Goal: Task Accomplishment & Management: Manage account settings

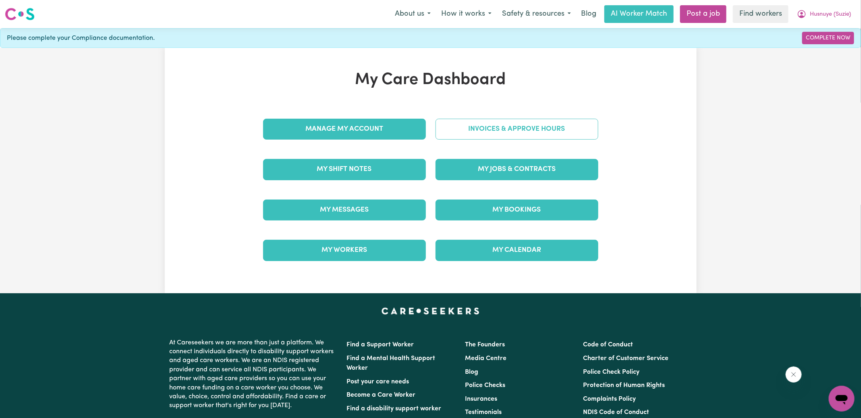
click at [454, 130] on link "Invoices & Approve Hours" at bounding box center [516, 129] width 163 height 21
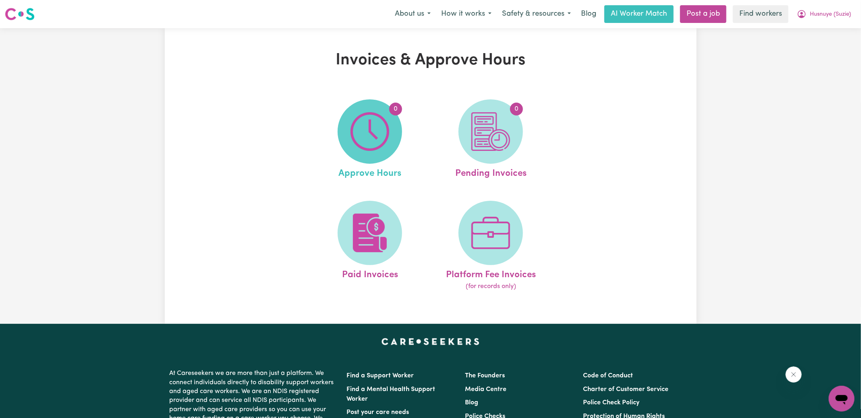
click at [389, 127] on span "0" at bounding box center [369, 131] width 64 height 64
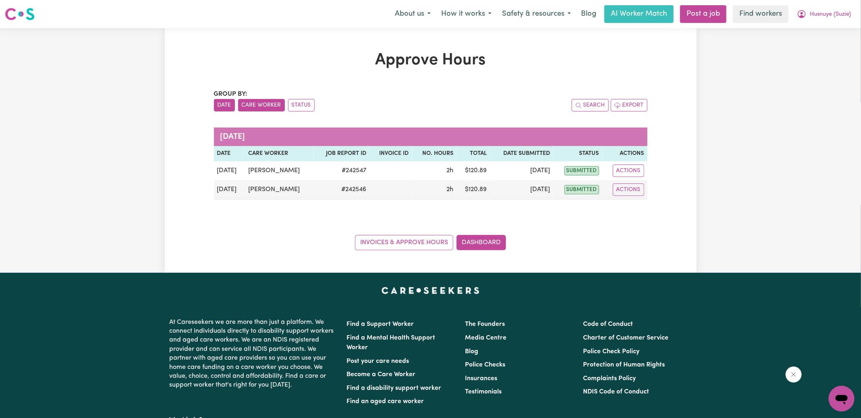
click at [244, 107] on button "Care Worker" at bounding box center [261, 105] width 47 height 12
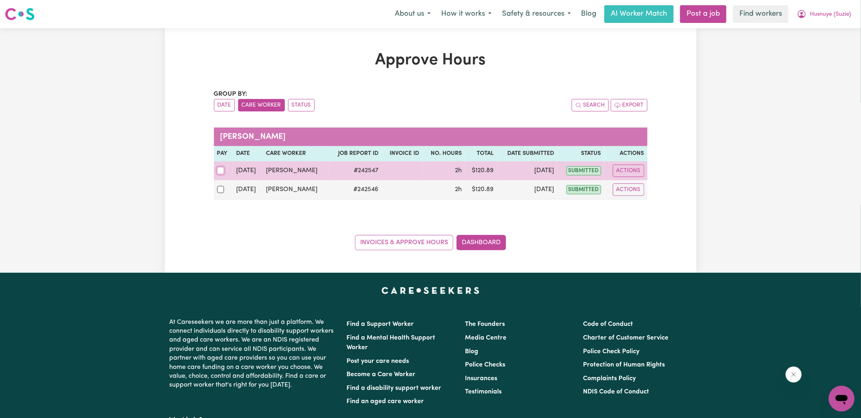
click at [219, 169] on input "checkbox" at bounding box center [220, 170] width 7 height 7
checkbox input "true"
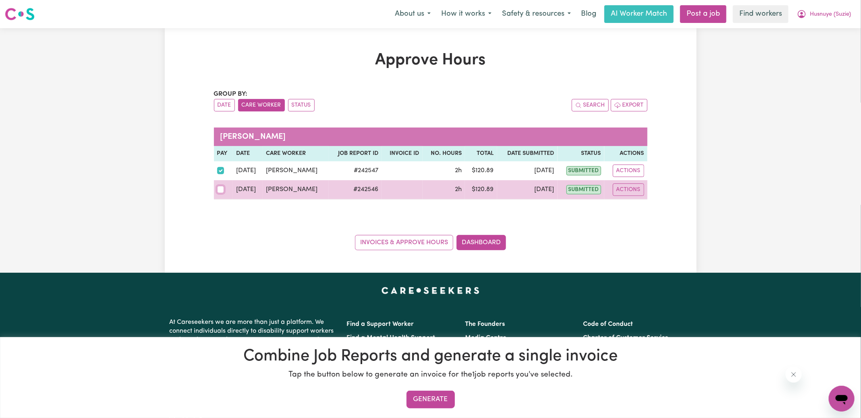
click at [221, 187] on input "checkbox" at bounding box center [220, 189] width 7 height 7
checkbox input "true"
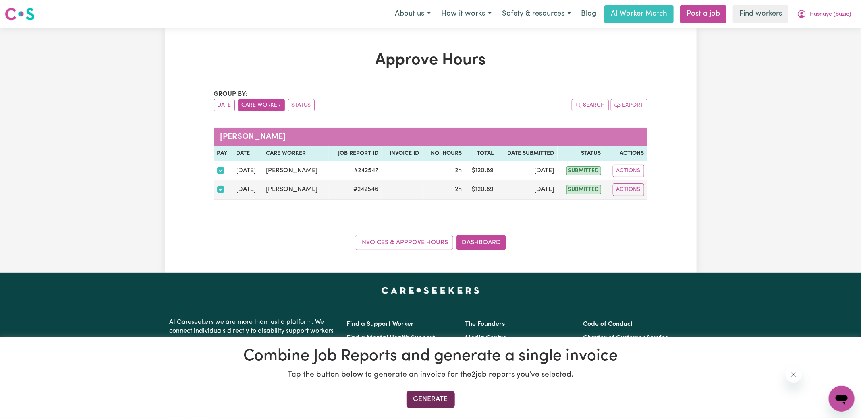
click at [436, 399] on button "Generate" at bounding box center [430, 400] width 48 height 18
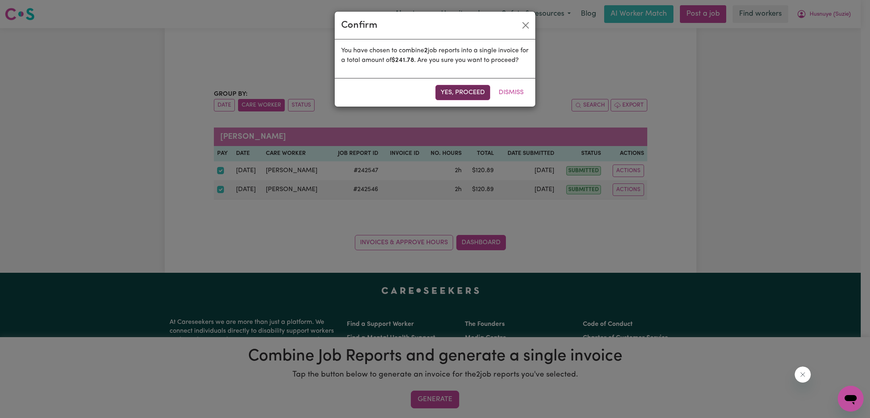
click at [465, 100] on button "Yes, proceed" at bounding box center [462, 92] width 55 height 15
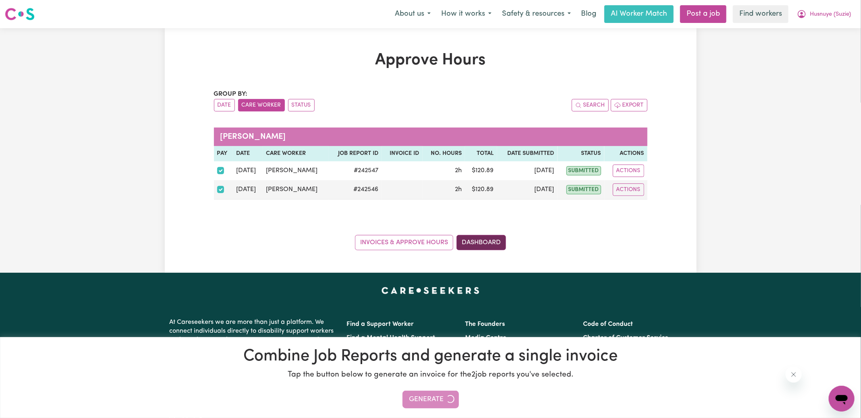
click at [498, 238] on link "Dashboard" at bounding box center [481, 242] width 50 height 15
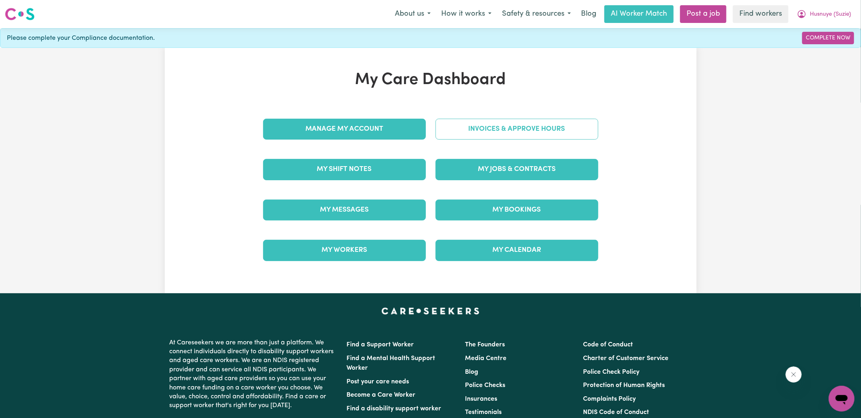
click at [513, 123] on link "Invoices & Approve Hours" at bounding box center [516, 129] width 163 height 21
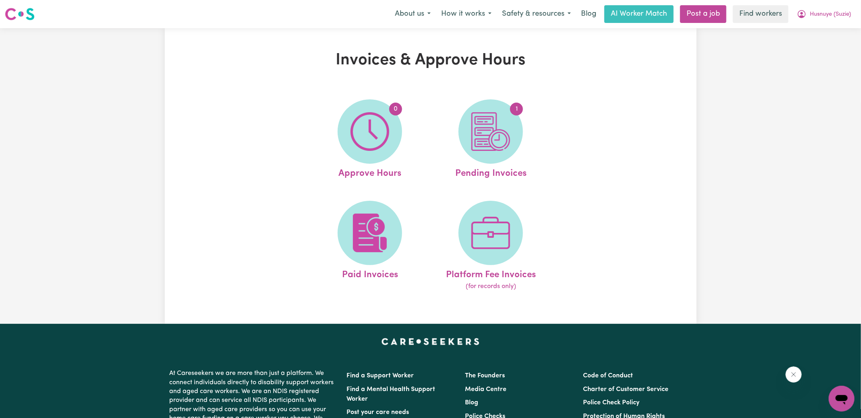
click at [522, 138] on span "1" at bounding box center [490, 131] width 64 height 64
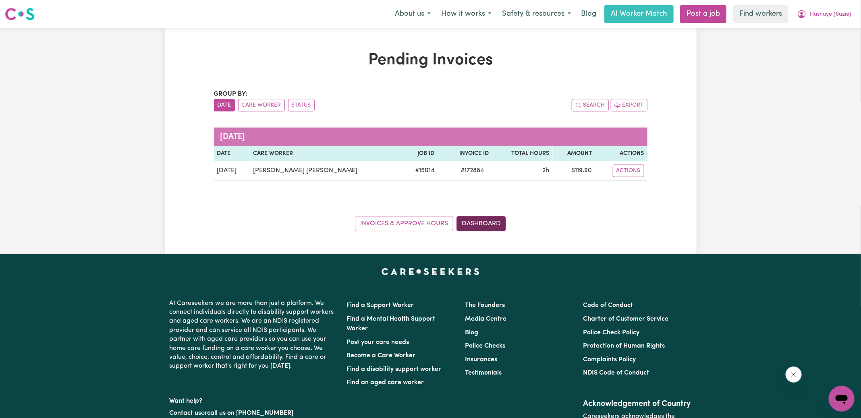
click at [495, 226] on link "Dashboard" at bounding box center [481, 223] width 50 height 15
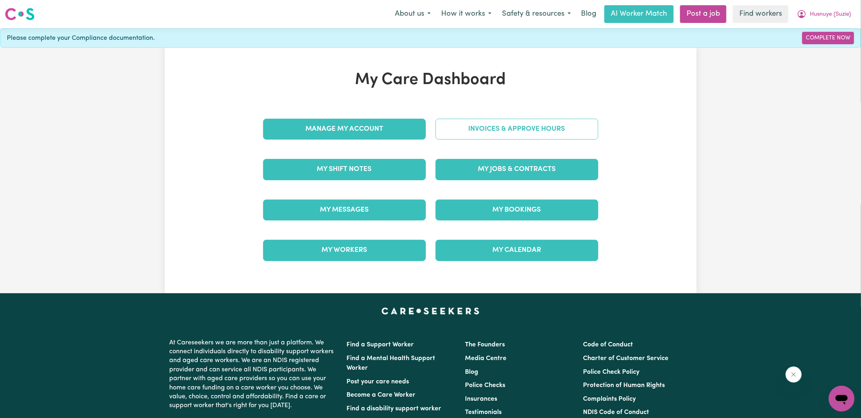
click at [531, 122] on link "Invoices & Approve Hours" at bounding box center [516, 129] width 163 height 21
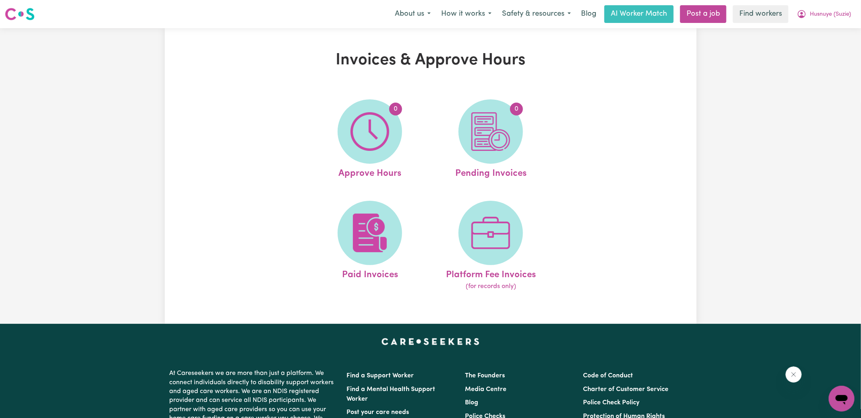
click at [514, 134] on span "0" at bounding box center [490, 131] width 64 height 64
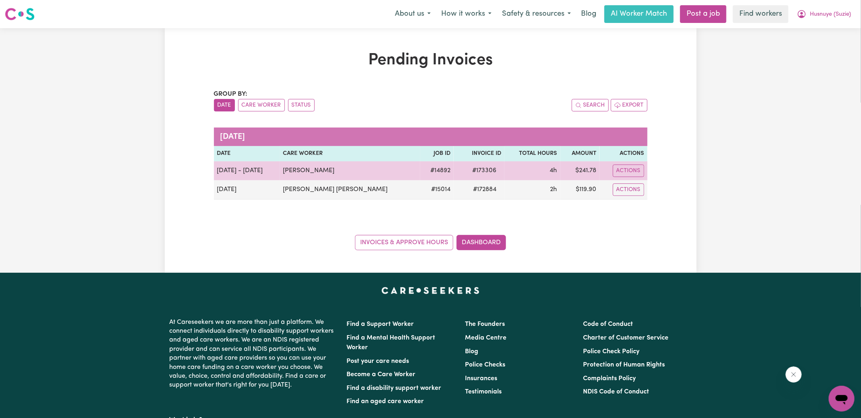
click at [467, 172] on span "# 173306" at bounding box center [484, 171] width 34 height 10
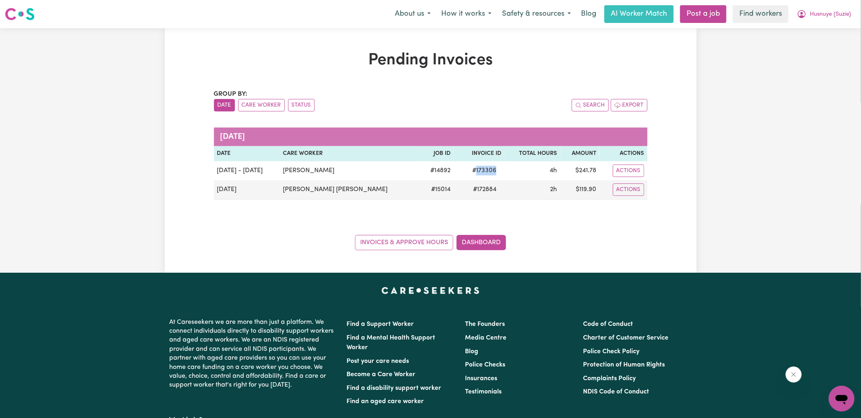
copy span "173306"
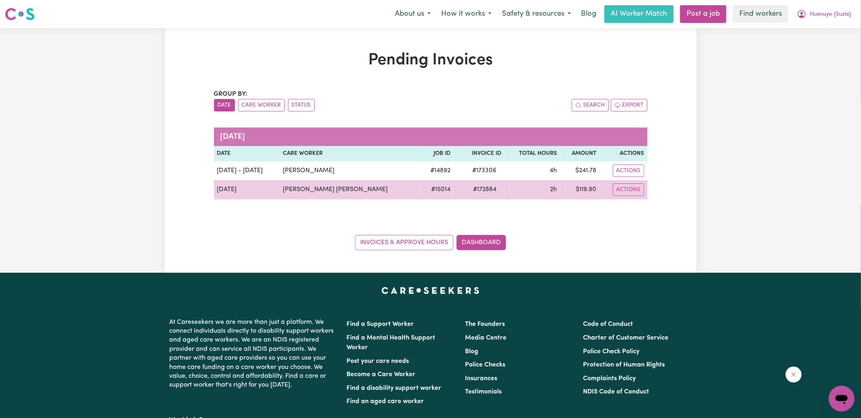
click at [468, 185] on span "# 172884" at bounding box center [484, 190] width 33 height 10
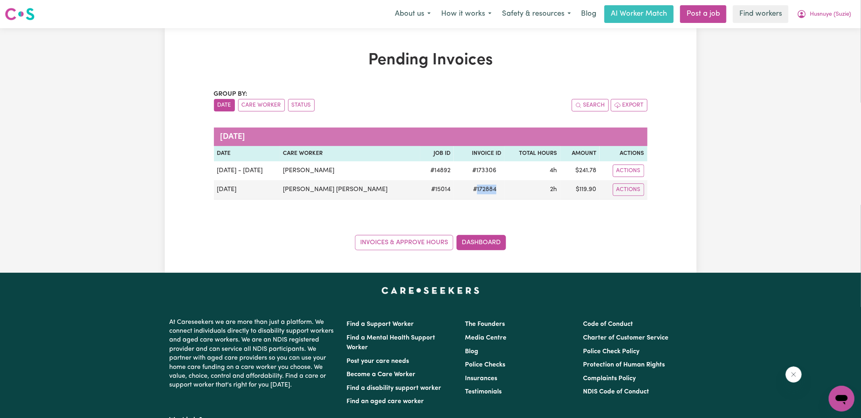
copy span "172884"
click at [800, 15] on icon "My Account" at bounding box center [801, 14] width 8 height 8
click at [800, 46] on link "Logout" at bounding box center [824, 46] width 64 height 15
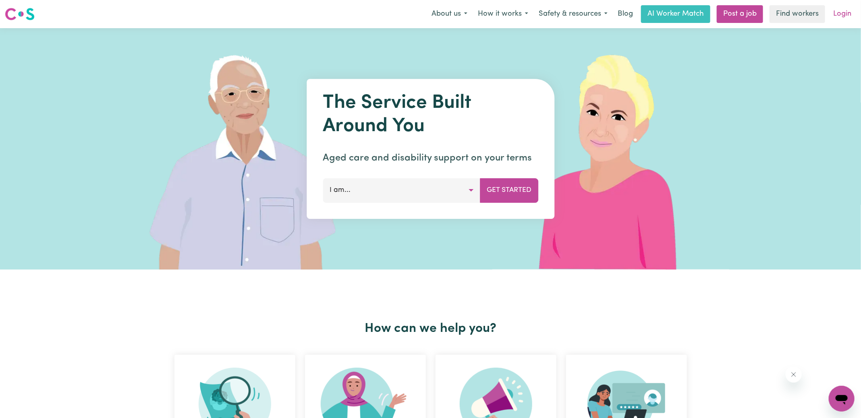
click at [836, 9] on link "Login" at bounding box center [842, 14] width 28 height 18
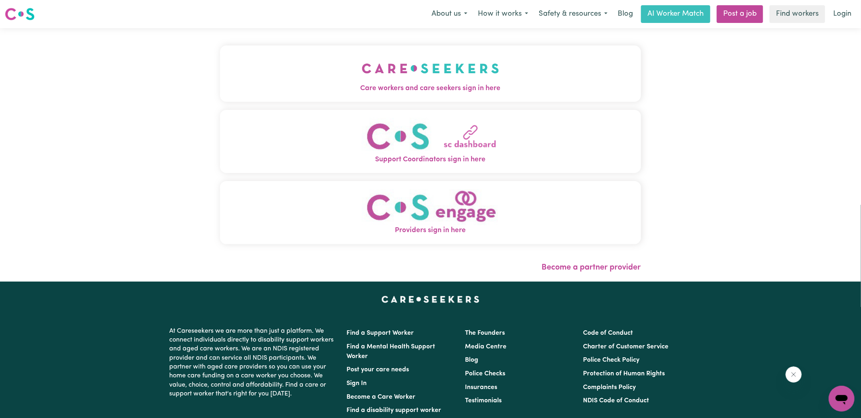
click at [515, 81] on button "Care workers and care seekers sign in here" at bounding box center [430, 74] width 421 height 56
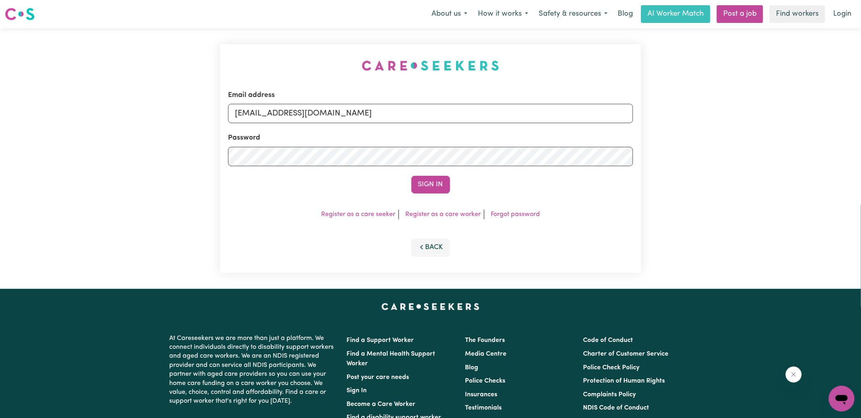
click at [284, 54] on div "Email address [EMAIL_ADDRESS][DOMAIN_NAME] Password Sign In Register as a care …" at bounding box center [430, 158] width 430 height 261
drag, startPoint x: 277, startPoint y: 112, endPoint x: 809, endPoint y: 167, distance: 534.8
click at [809, 167] on div "Email address [EMAIL_ADDRESS][DOMAIN_NAME] Password Sign In Register as a care …" at bounding box center [430, 158] width 861 height 261
type input "[EMAIL_ADDRESS][DOMAIN_NAME]"
click at [411, 176] on button "Sign In" at bounding box center [430, 185] width 39 height 18
